Goal: Information Seeking & Learning: Check status

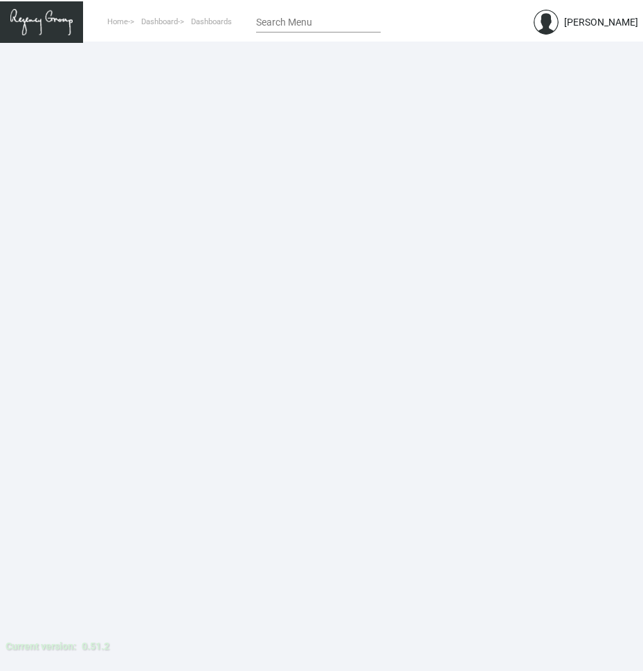
click at [316, 21] on input "Search Menu" at bounding box center [318, 22] width 125 height 11
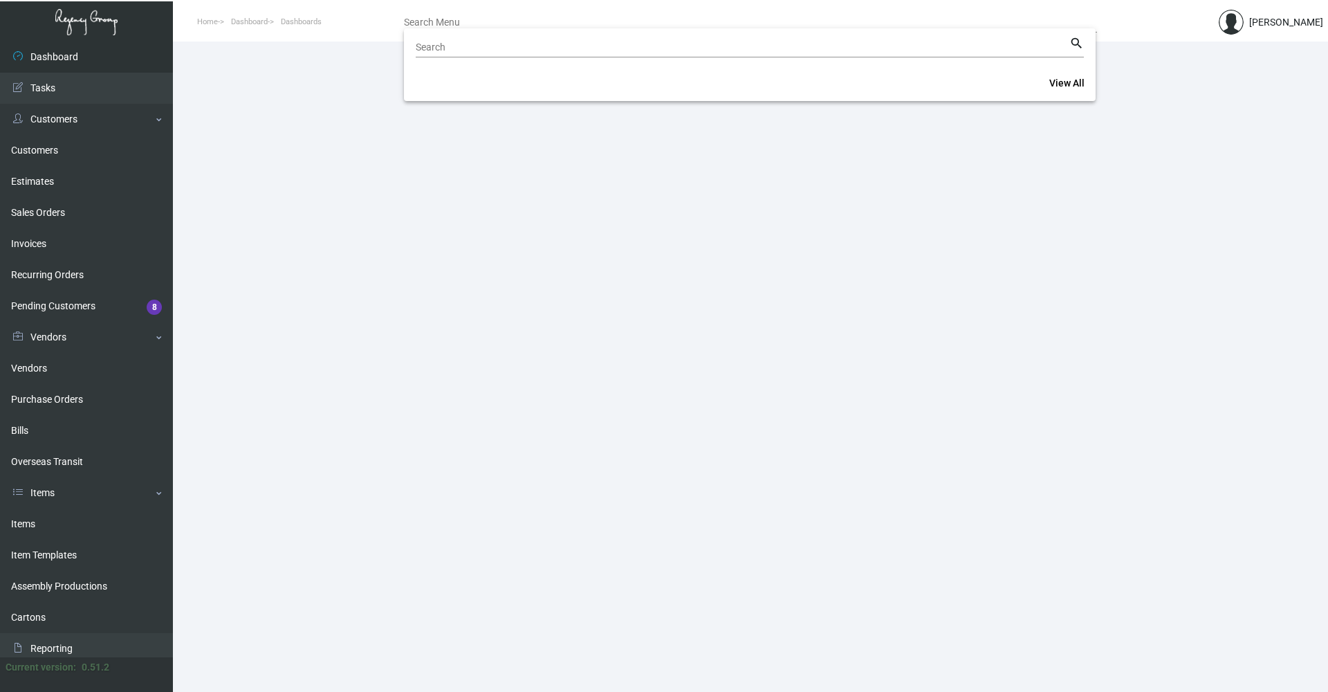
click at [64, 187] on div at bounding box center [664, 346] width 1328 height 692
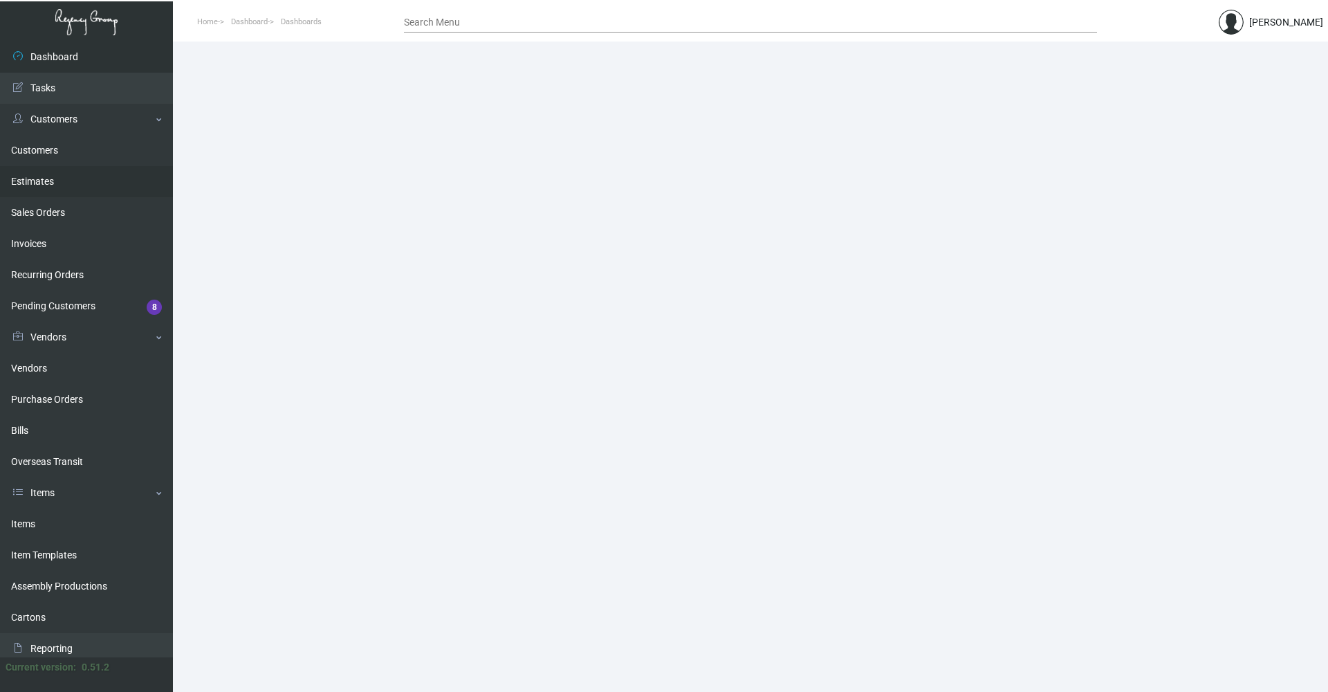
click at [49, 184] on link "Estimates" at bounding box center [86, 181] width 173 height 31
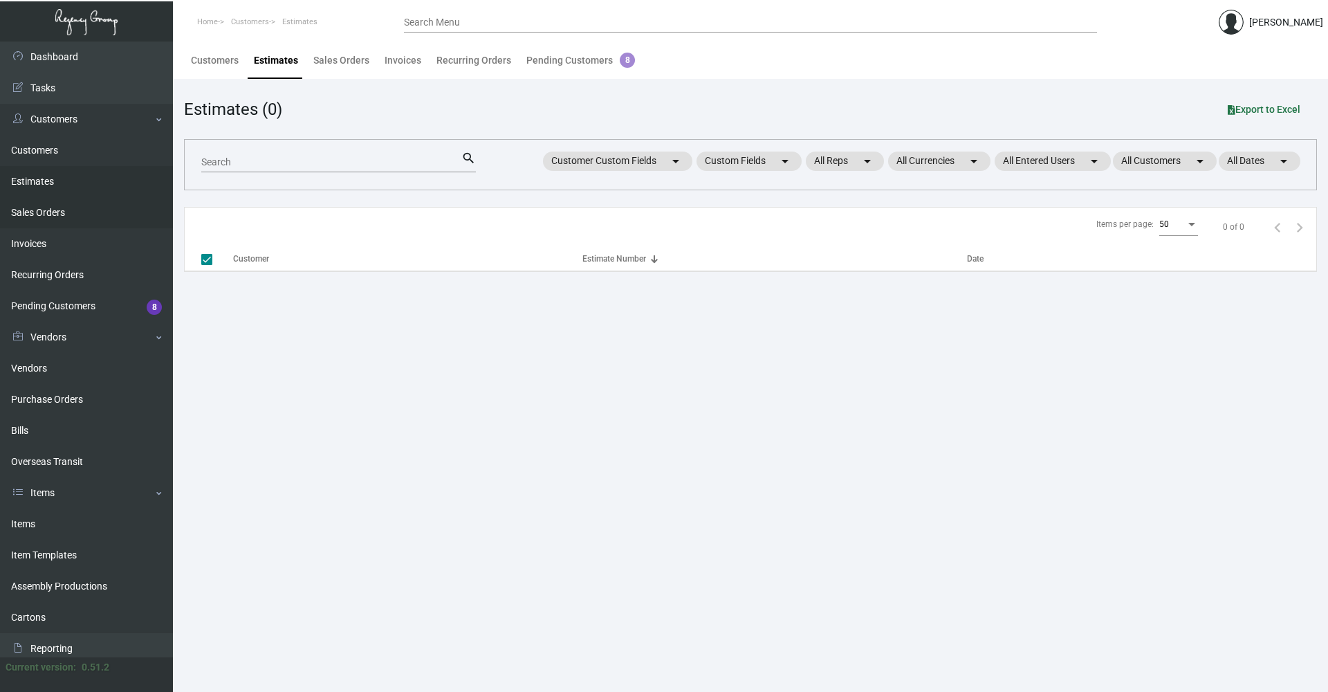
checkbox input "false"
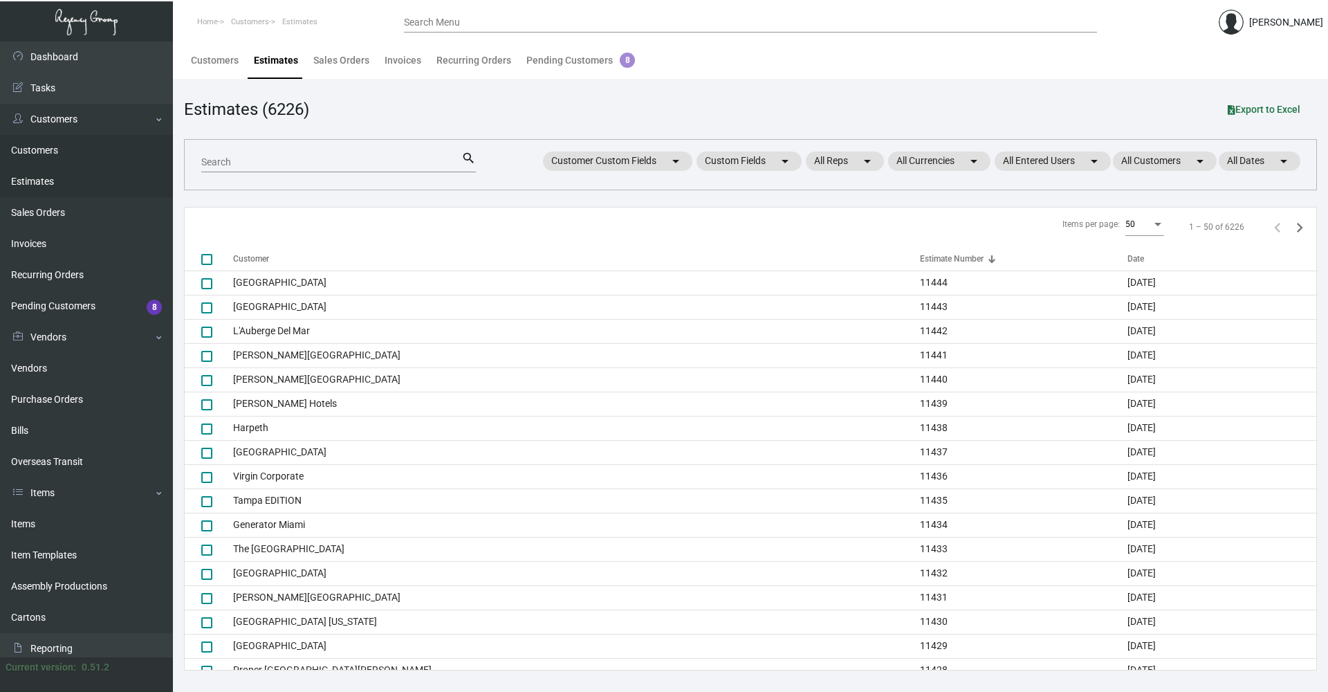
click at [55, 141] on link "Customers" at bounding box center [86, 150] width 173 height 31
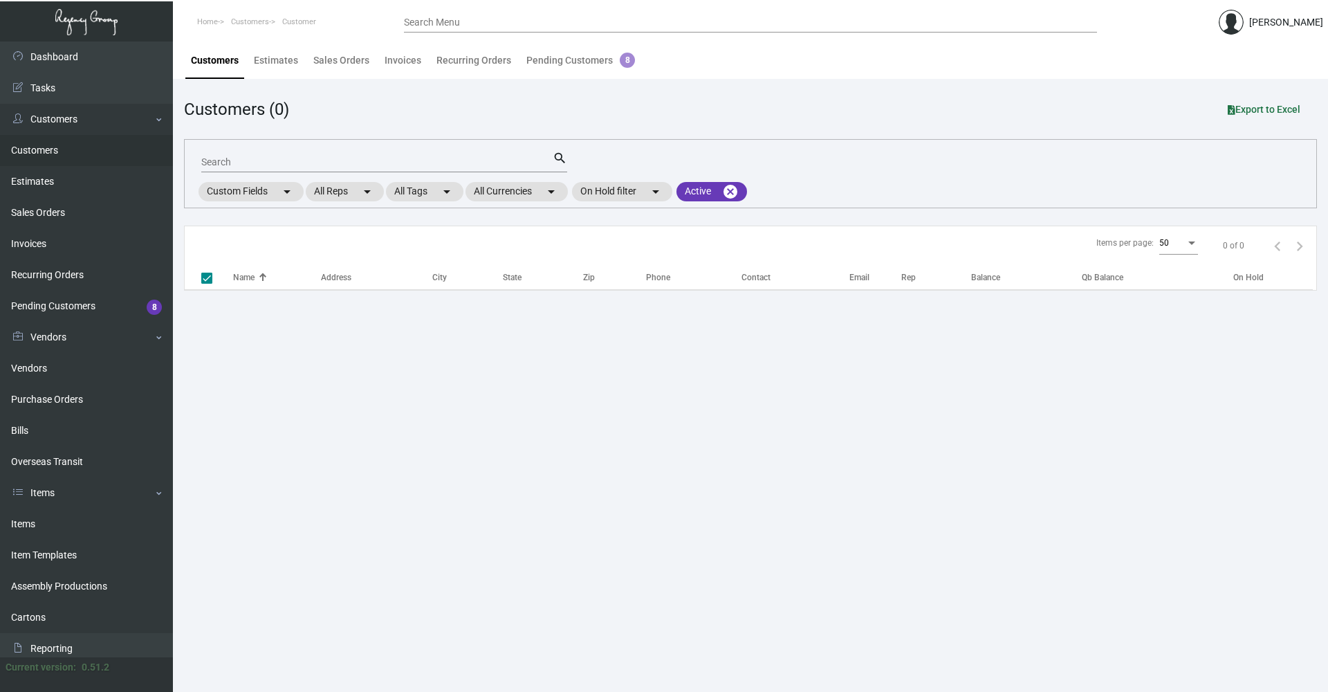
checkbox input "false"
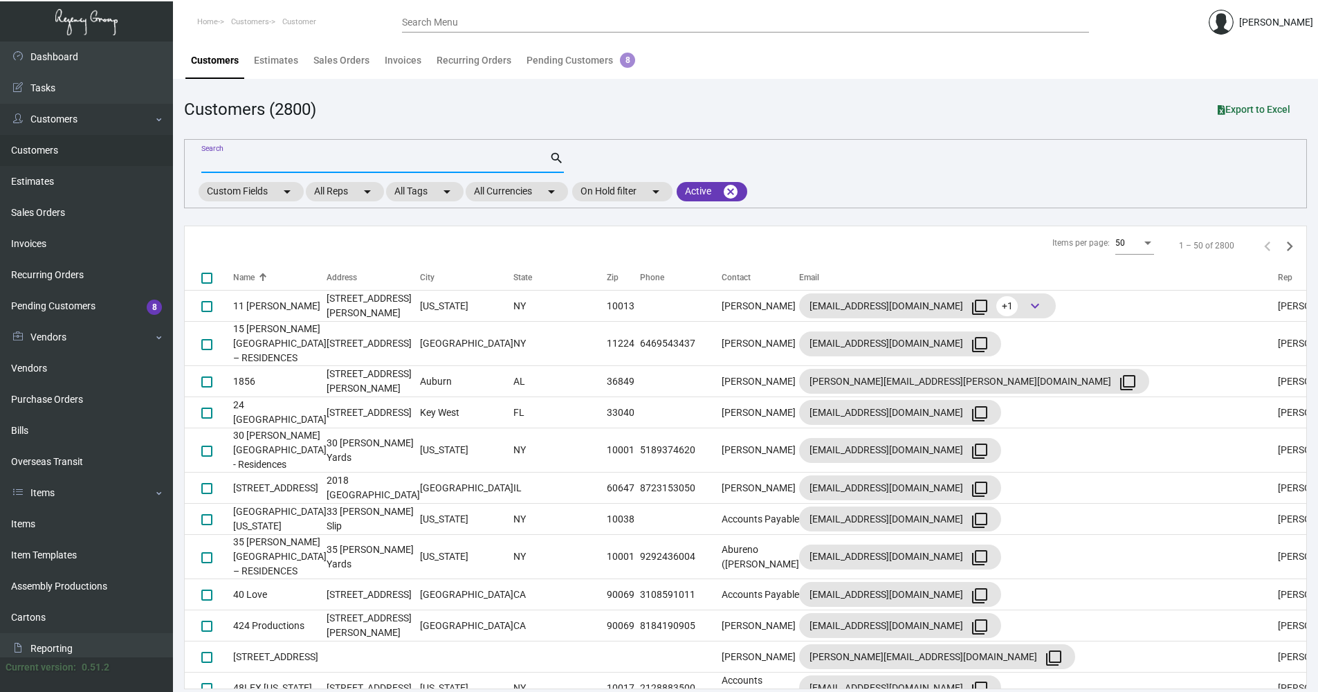
click at [256, 164] on input "Search" at bounding box center [375, 162] width 348 height 11
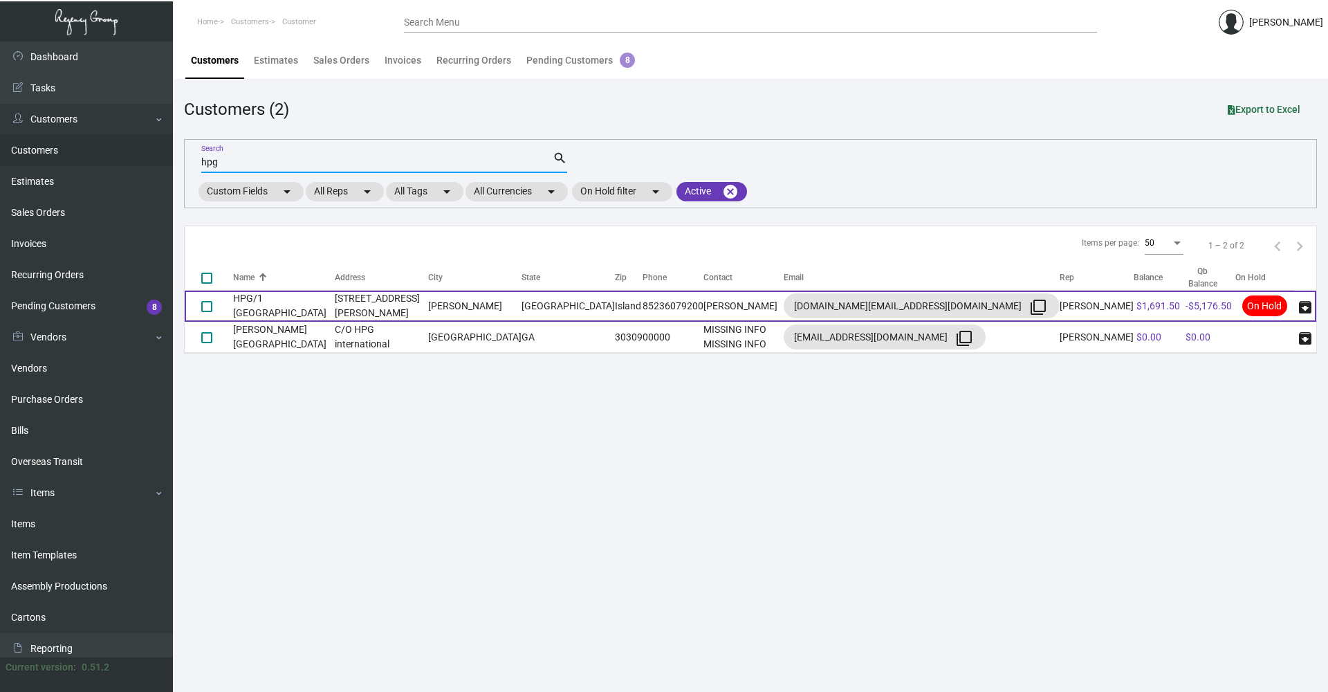
type input "hpg"
click at [310, 296] on td "HPG/1 [GEOGRAPHIC_DATA]" at bounding box center [284, 306] width 102 height 31
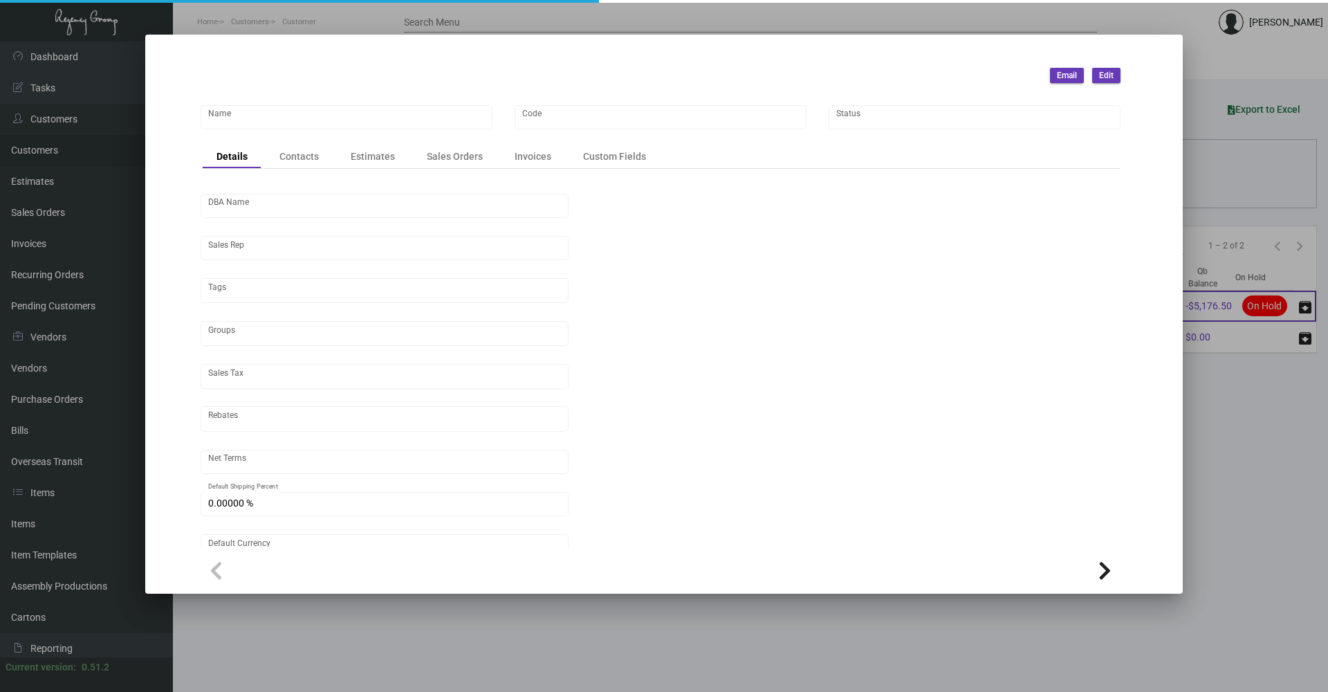
type input "HPG/1 [GEOGRAPHIC_DATA]"
type input "1htmel"
type input "ASSET1 WTH PTY Ltd"
type input "[PERSON_NAME]"
type input "Out of State"
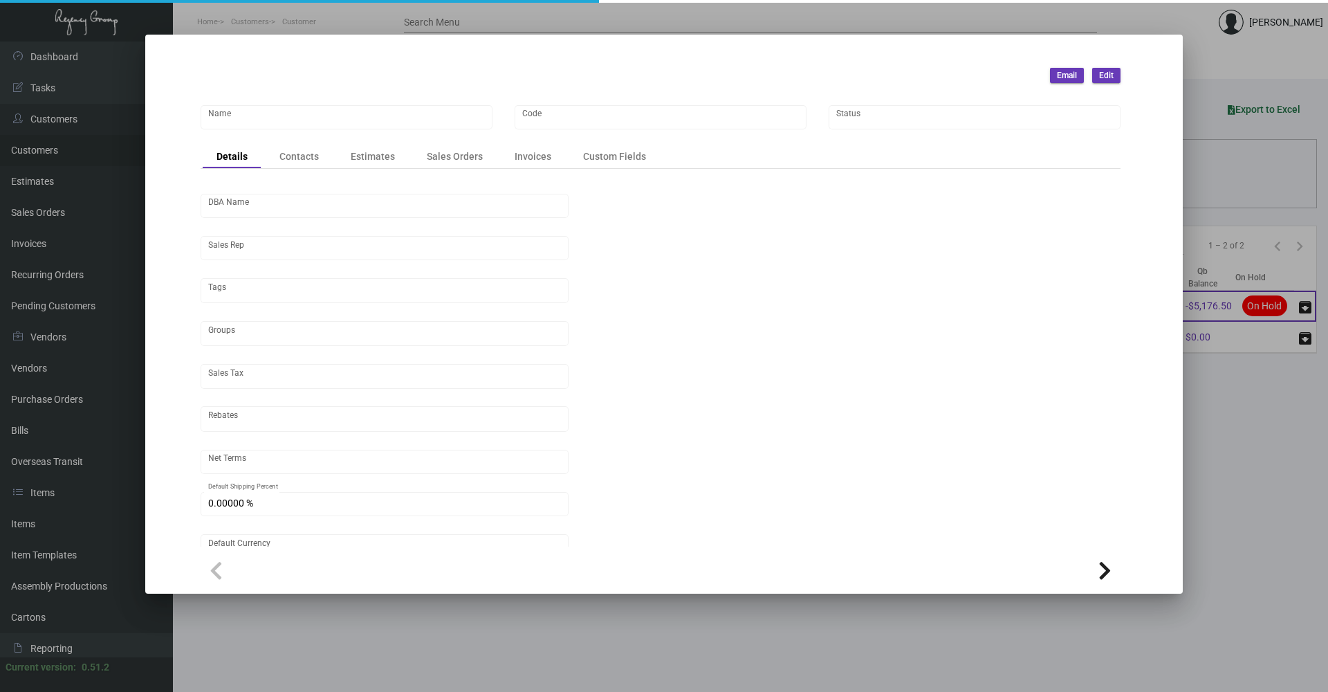
type input "COD"
type input "United States Dollar $"
type input "$ 0.00"
checkbox input "true"
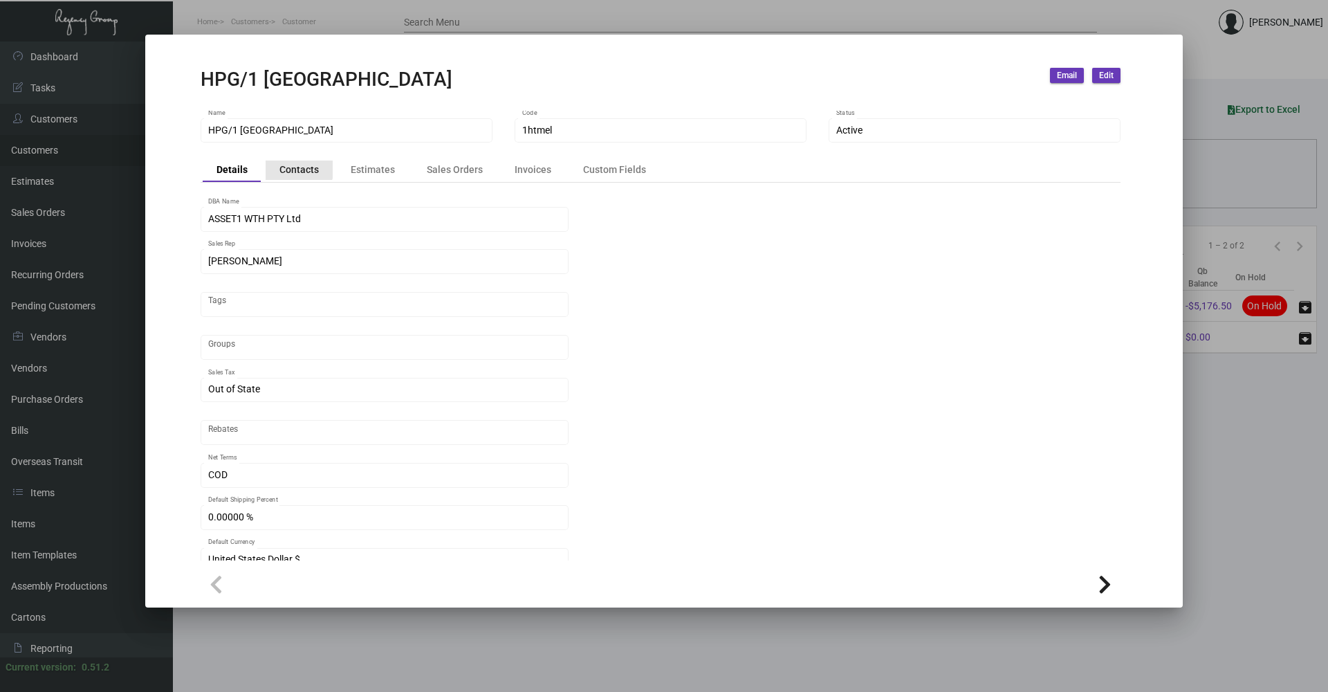
click at [295, 168] on div "Contacts" at bounding box center [298, 170] width 39 height 15
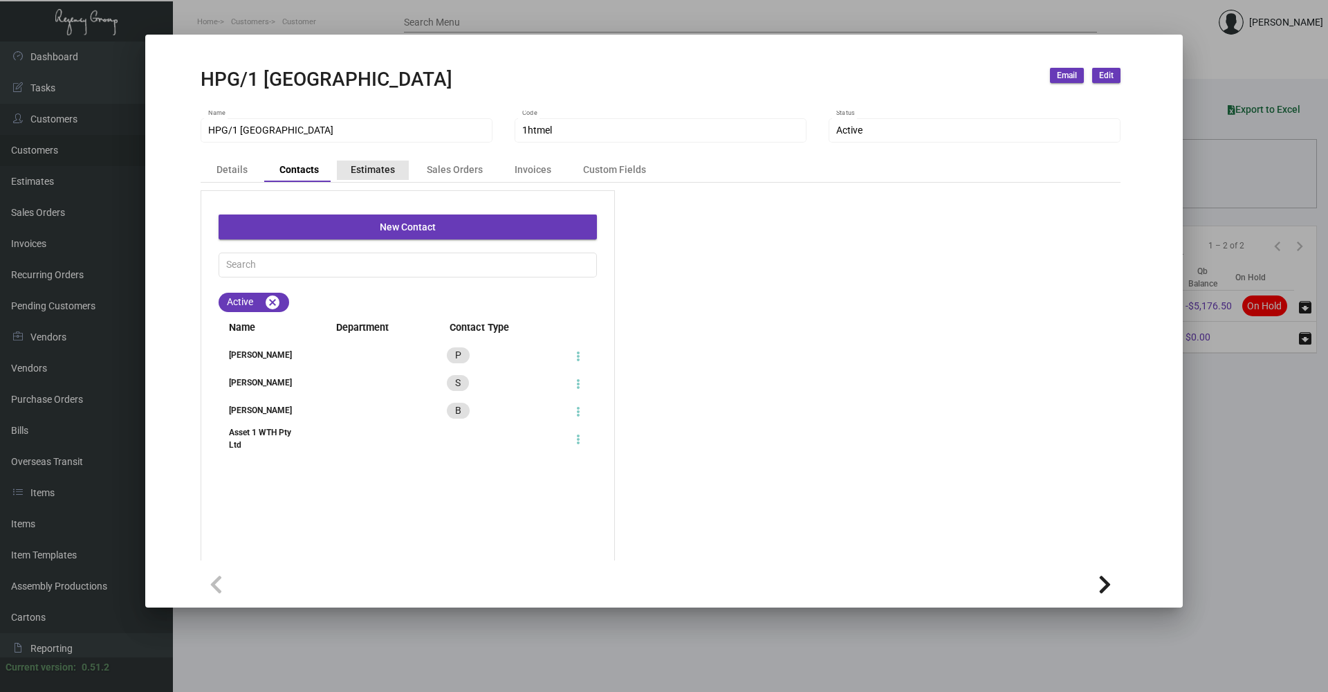
click at [383, 172] on div "Estimates" at bounding box center [373, 170] width 44 height 15
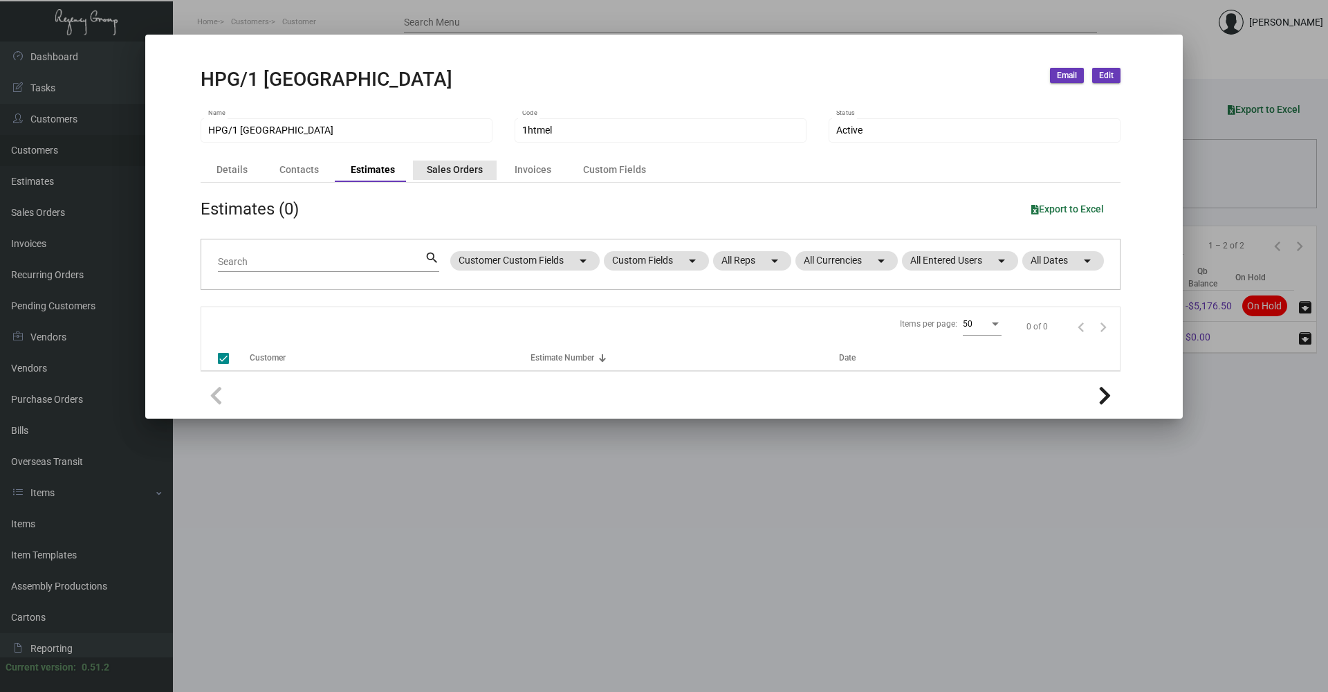
click at [456, 168] on div "Sales Orders" at bounding box center [455, 170] width 56 height 15
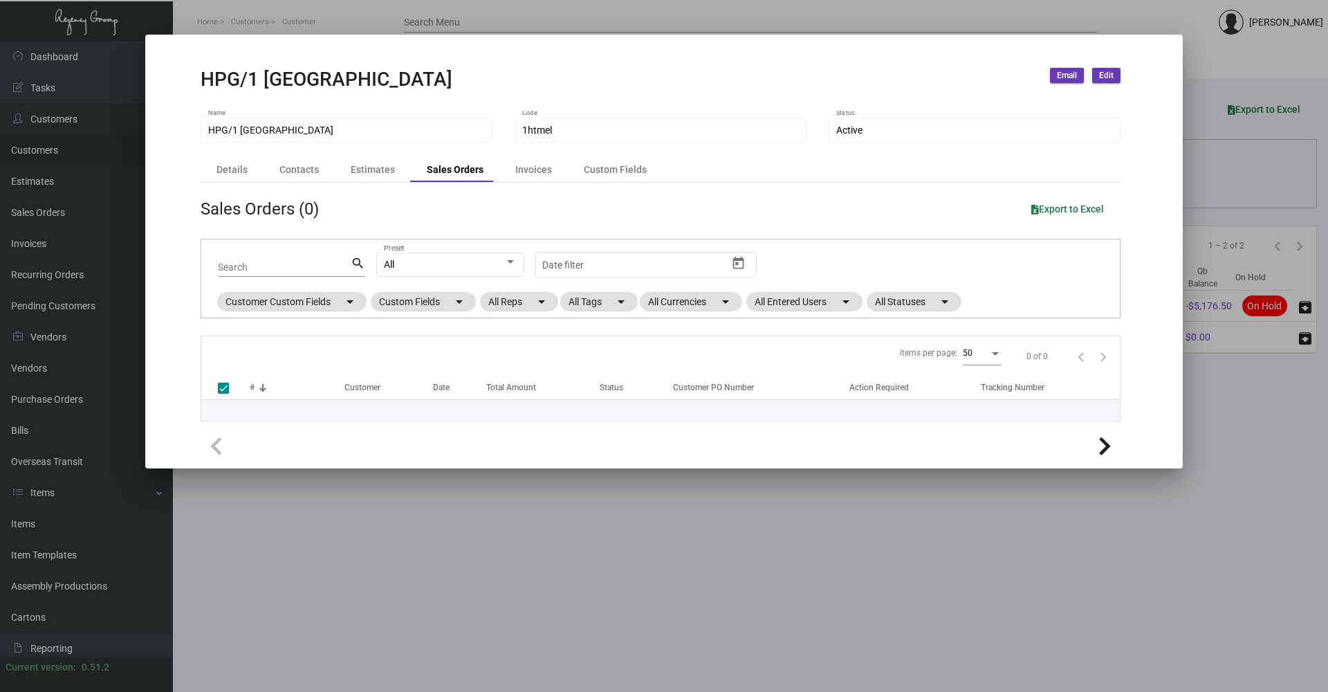
checkbox input "false"
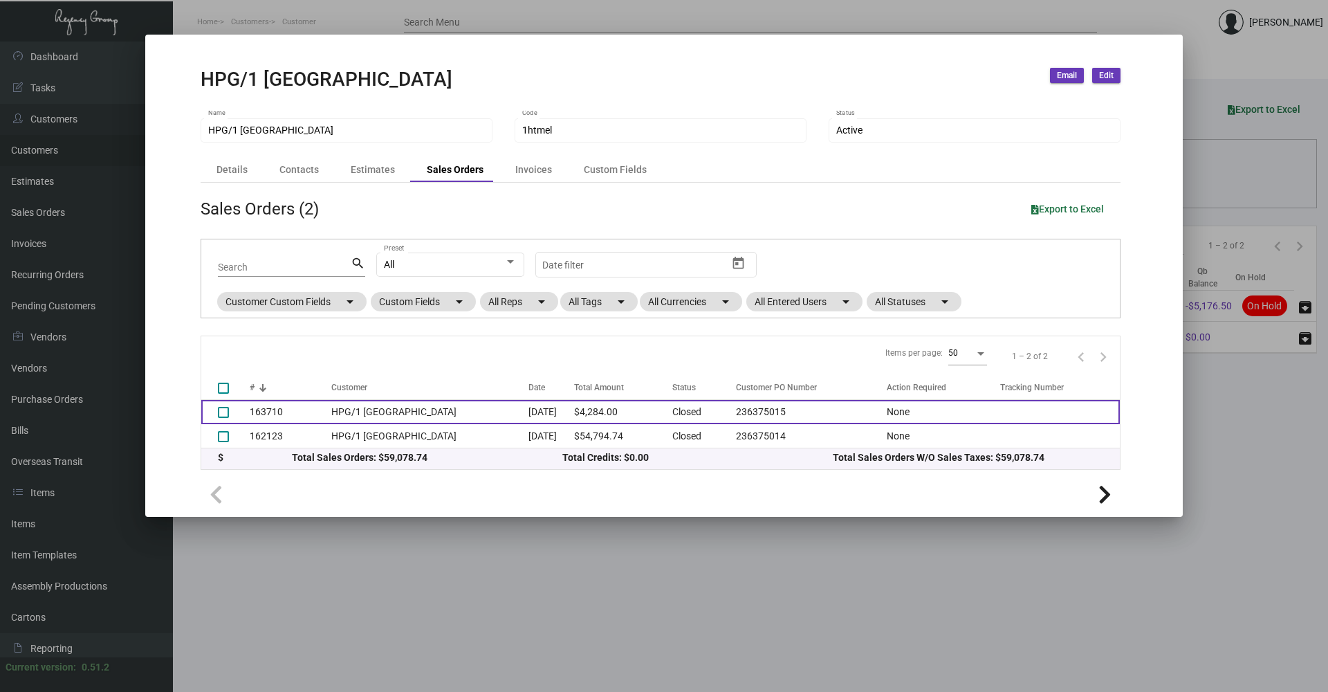
click at [395, 408] on td "HPG/1 [GEOGRAPHIC_DATA]" at bounding box center [429, 412] width 197 height 24
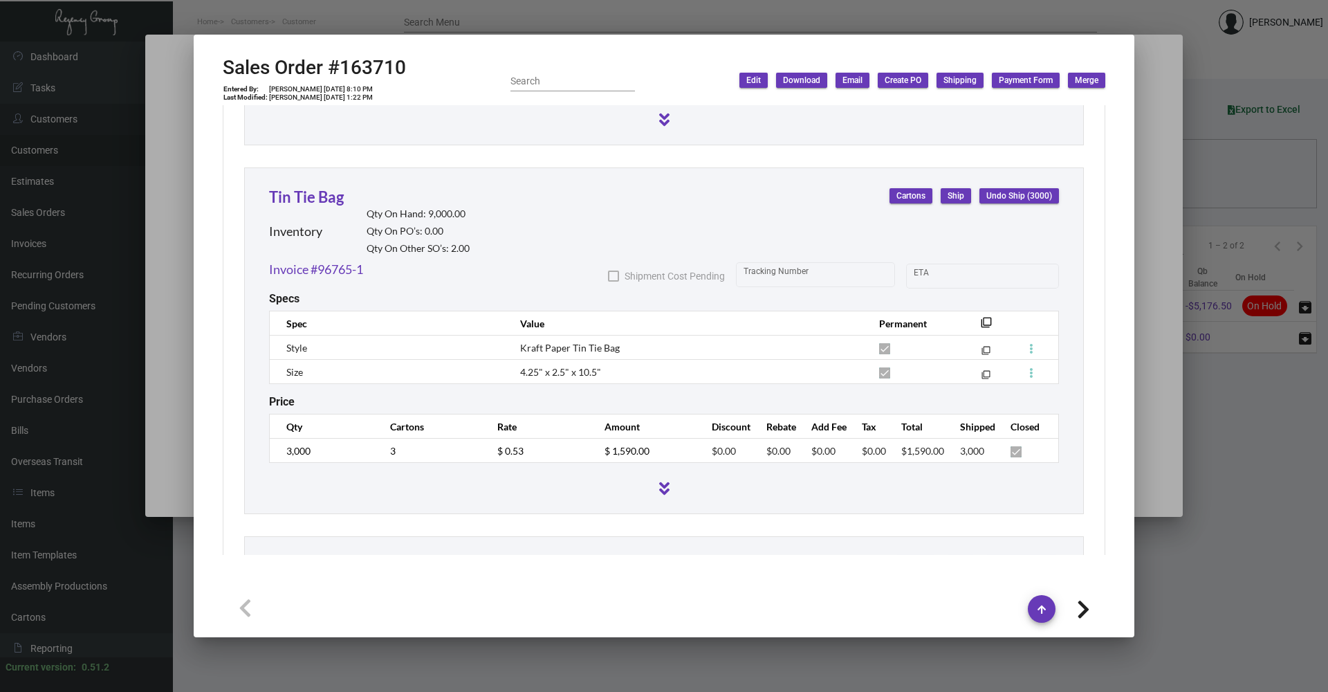
scroll to position [1899, 0]
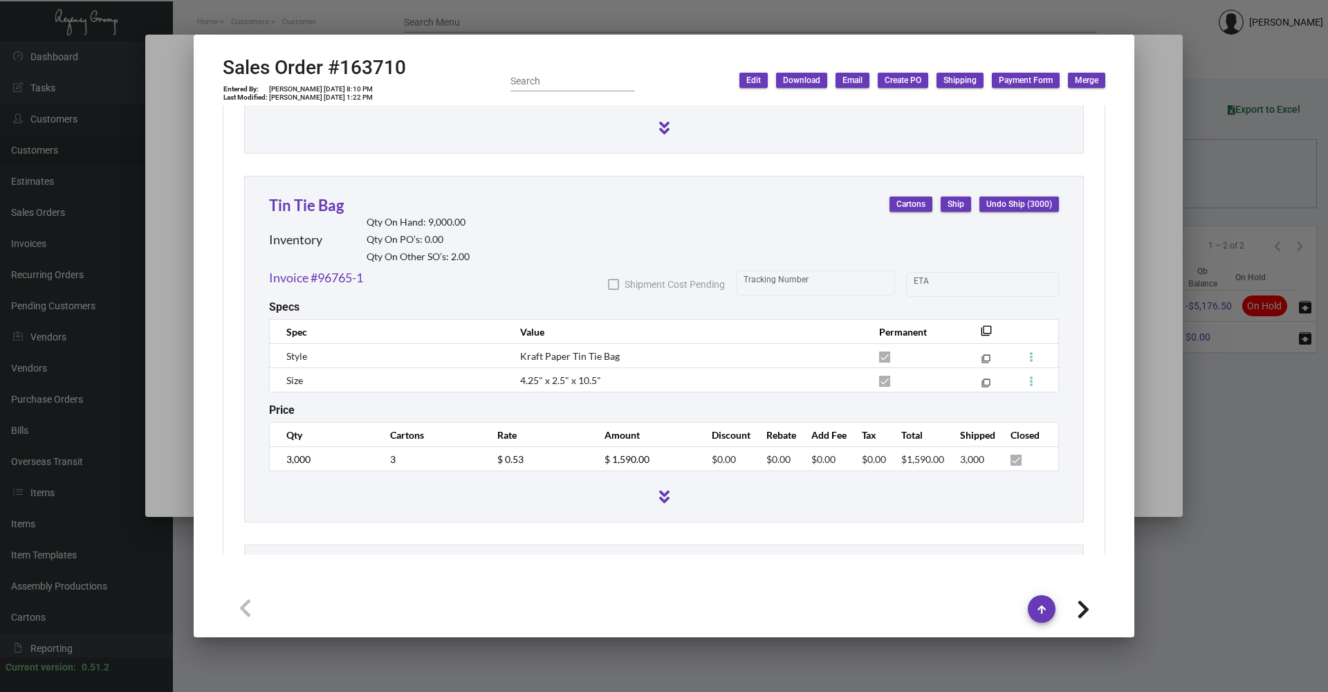
click at [306, 13] on div at bounding box center [664, 346] width 1328 height 692
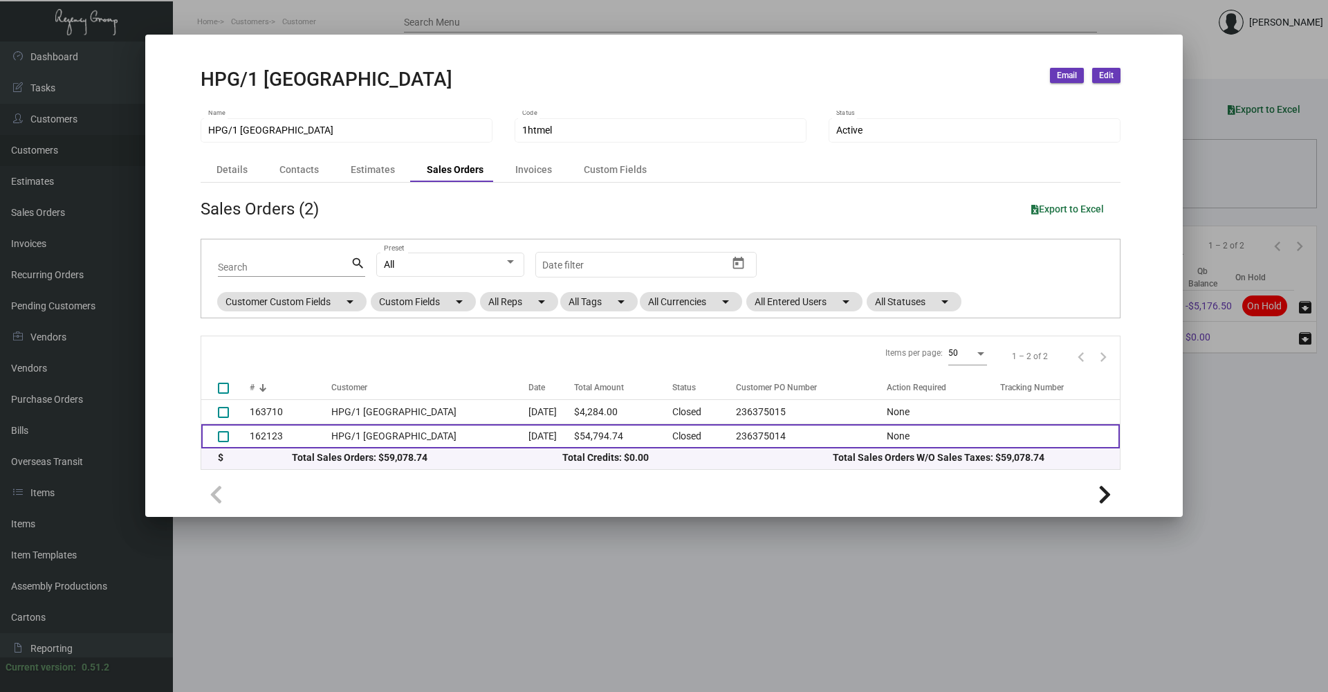
click at [298, 431] on td "162123" at bounding box center [291, 436] width 82 height 24
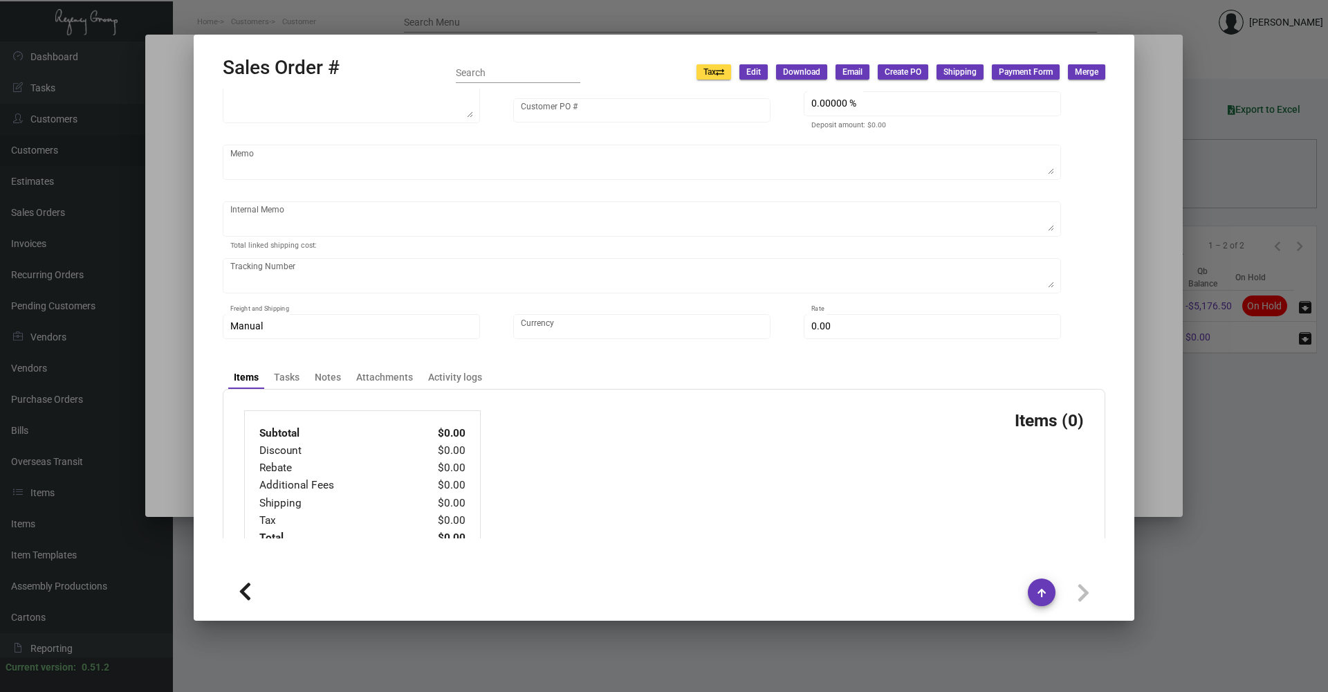
type input "HPG/1 [GEOGRAPHIC_DATA]"
type input "[PERSON_NAME]"
type input "162123"
type input "[DATE]"
type input "[PERSON_NAME]"
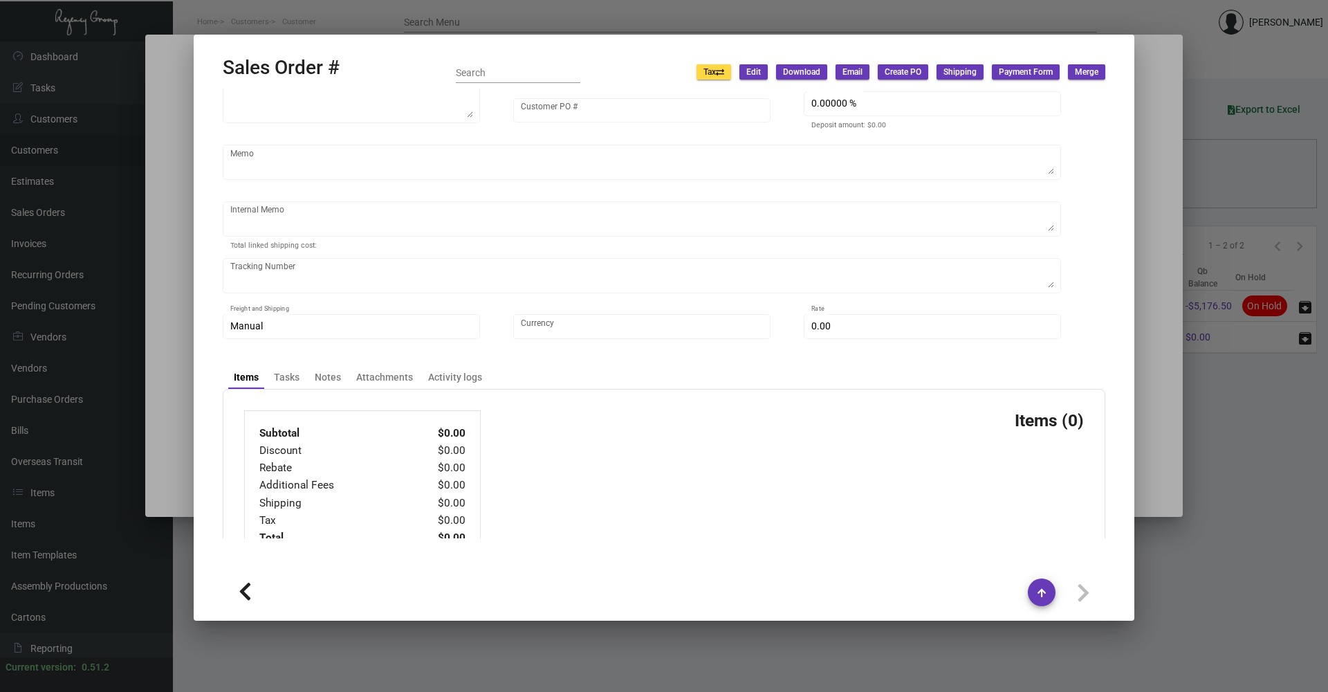
type input "Asset 1 WTH Pty Ltd"
type textarea "HPG/1 Hotel [GEOGRAPHIC_DATA] - Asset 1 WTH Pty Ltd [STREET_ADDRESS][PERSON_NAM…"
type input "236375014"
checkbox input "true"
type input "50.00000 %"
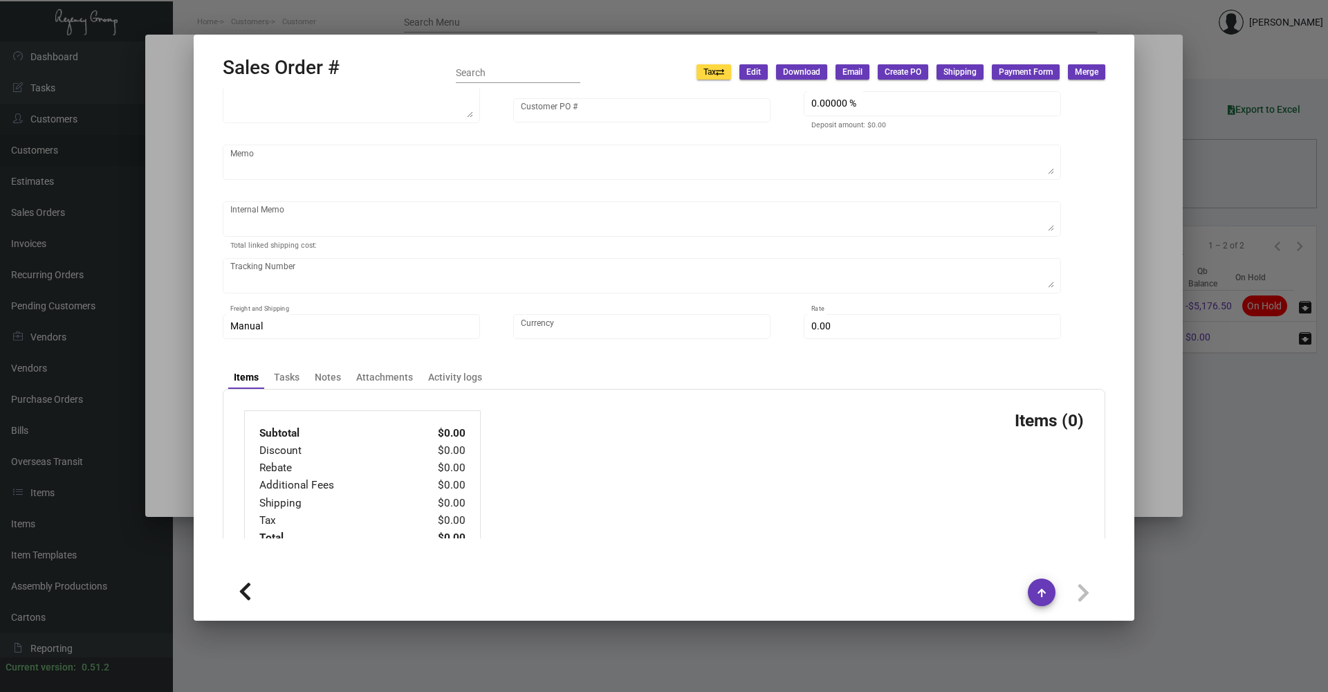
type textarea "[DATE] - PER [PERSON_NAME], UPDATE PACKING SLIP AND FINAL COMMERCIAL INVOICE WI…"
type input "United States Dollar $"
type input "$ 489.74"
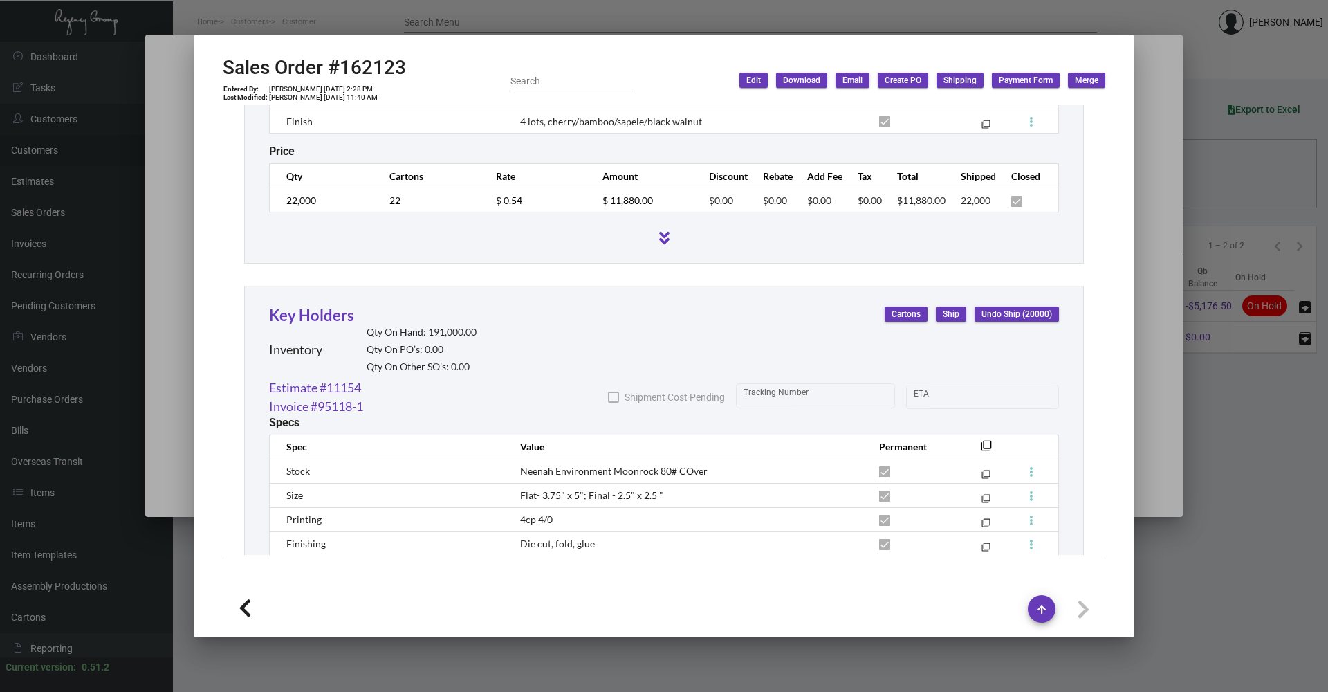
scroll to position [7195, 0]
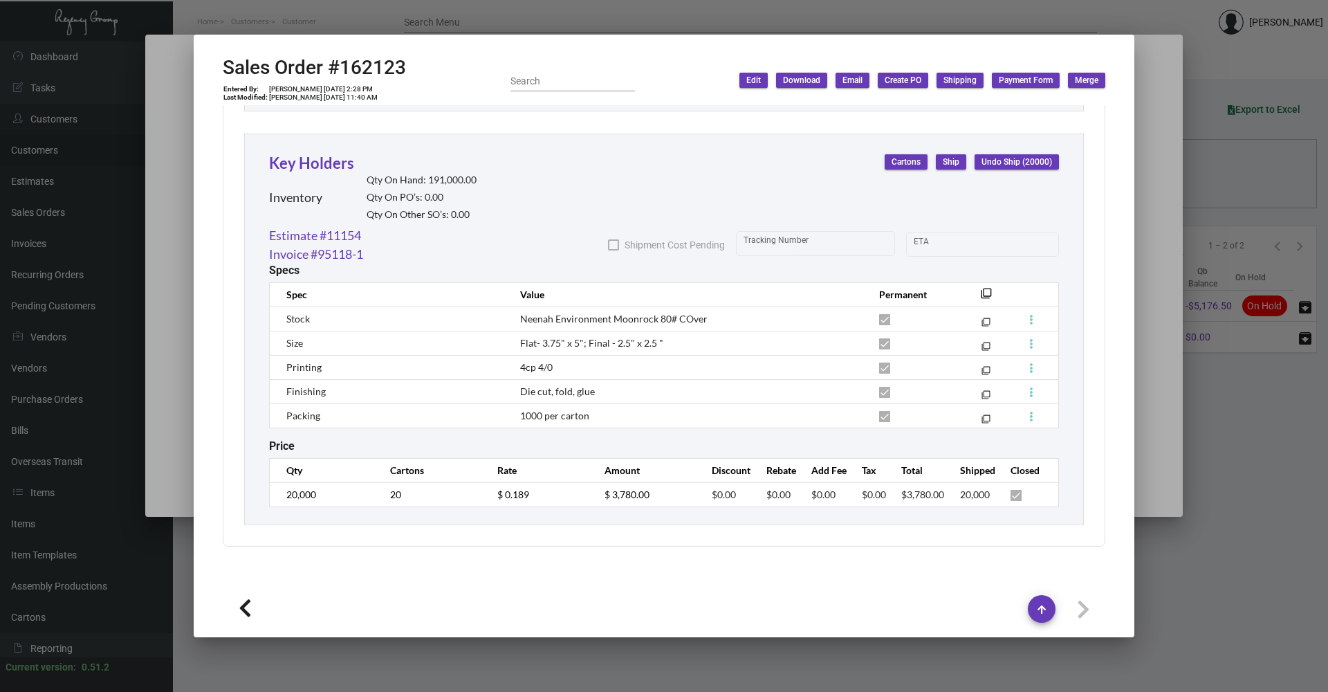
drag, startPoint x: 441, startPoint y: 682, endPoint x: 415, endPoint y: 669, distance: 28.8
click at [438, 670] on div at bounding box center [664, 346] width 1328 height 692
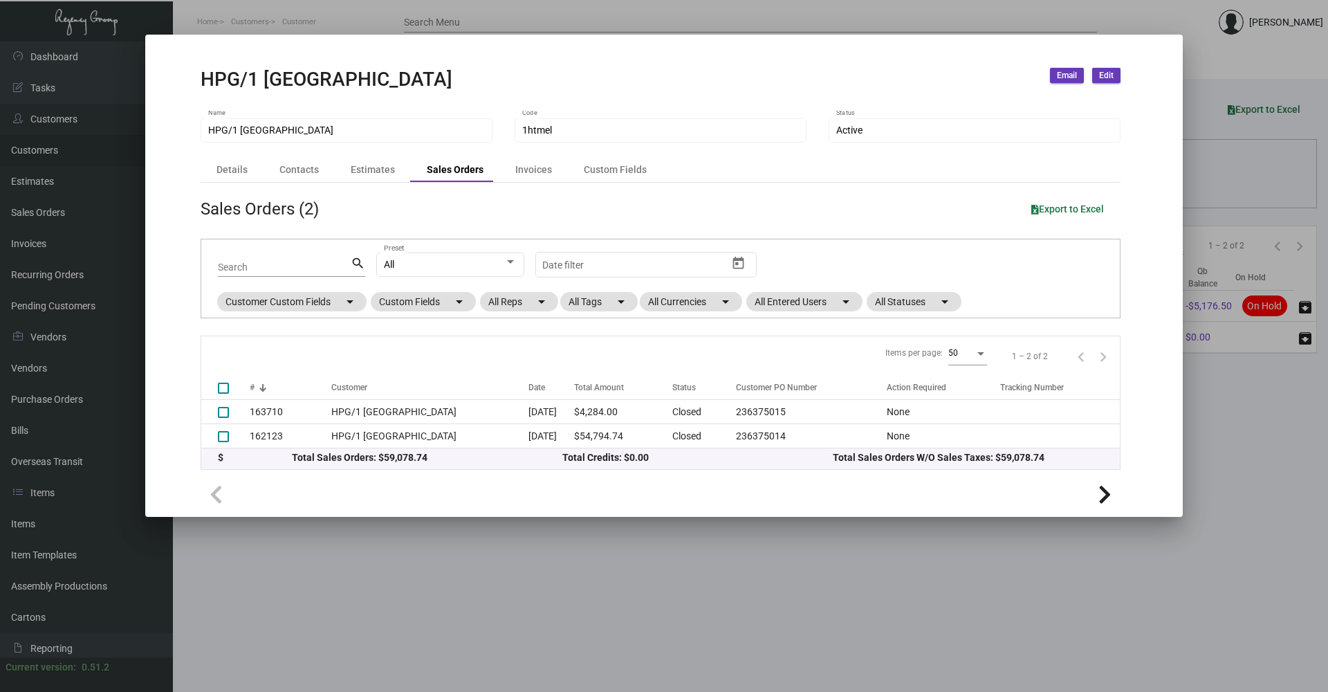
click at [404, 618] on div at bounding box center [664, 346] width 1328 height 692
